Goal: Use online tool/utility: Utilize a website feature to perform a specific function

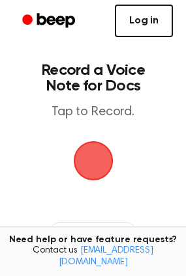
click at [145, 24] on link "Log in" at bounding box center [144, 21] width 58 height 33
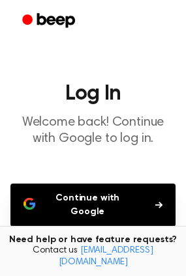
click at [150, 200] on button "Continue with Google" at bounding box center [92, 205] width 165 height 43
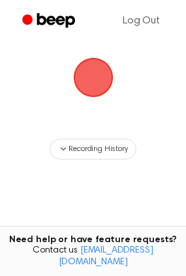
scroll to position [46, 0]
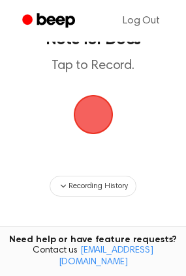
click at [95, 109] on span "button" at bounding box center [93, 114] width 36 height 36
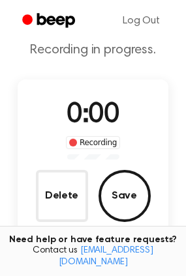
scroll to position [87, 0]
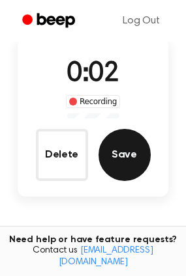
click at [128, 156] on button "Save" at bounding box center [124, 155] width 52 height 52
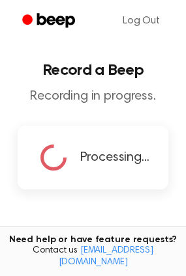
scroll to position [199, 0]
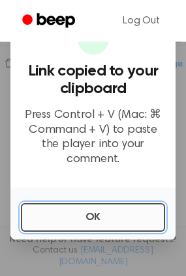
click at [64, 222] on button "OK" at bounding box center [93, 217] width 144 height 29
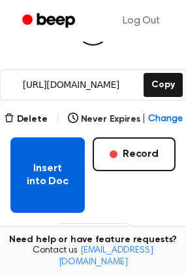
scroll to position [176, 0]
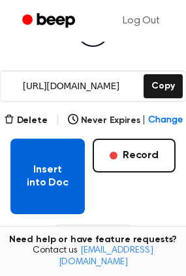
click at [46, 177] on button "Insert into Doc" at bounding box center [47, 177] width 74 height 76
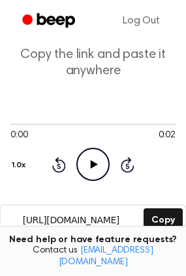
scroll to position [0, 0]
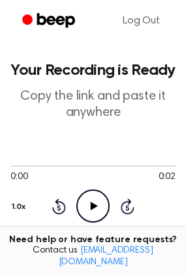
click at [93, 207] on icon at bounding box center [94, 206] width 7 height 8
click at [93, 207] on icon "Pause Audio" at bounding box center [92, 206] width 33 height 33
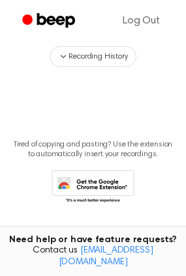
scroll to position [356, 0]
